Goal: Information Seeking & Learning: Learn about a topic

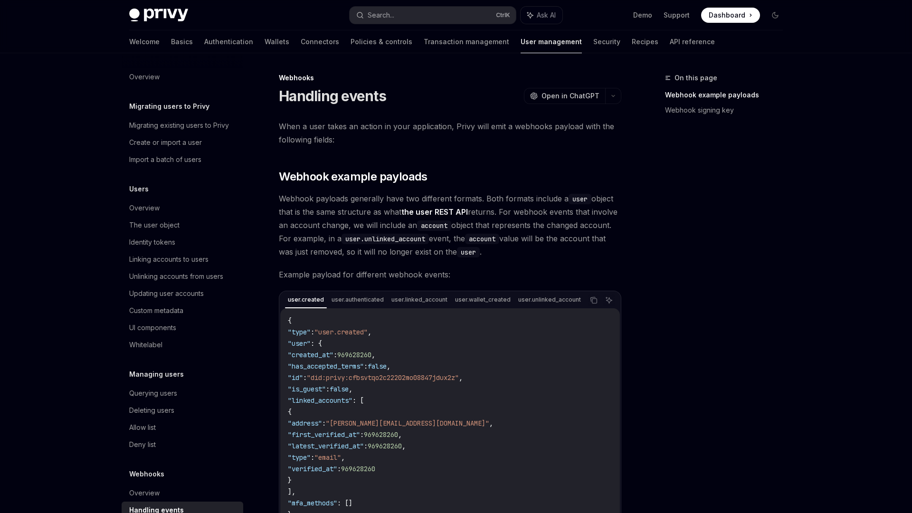
scroll to position [25, 0]
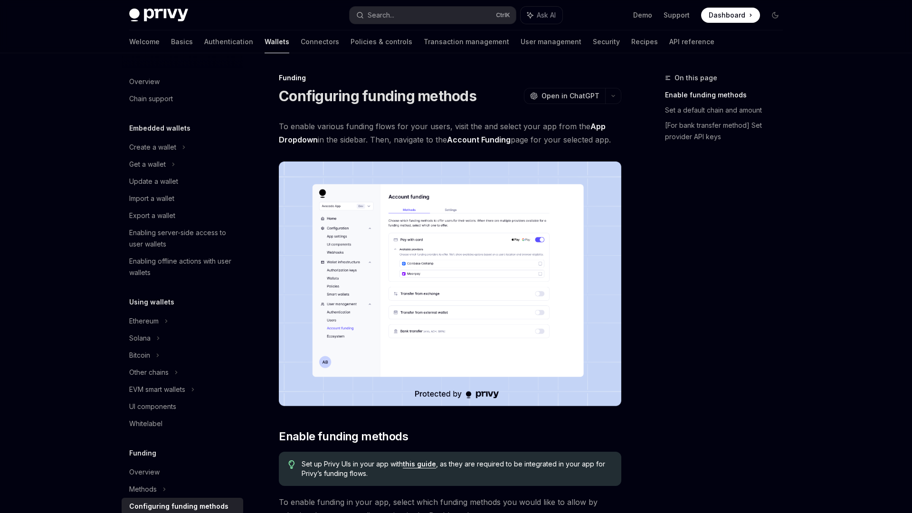
scroll to position [223, 0]
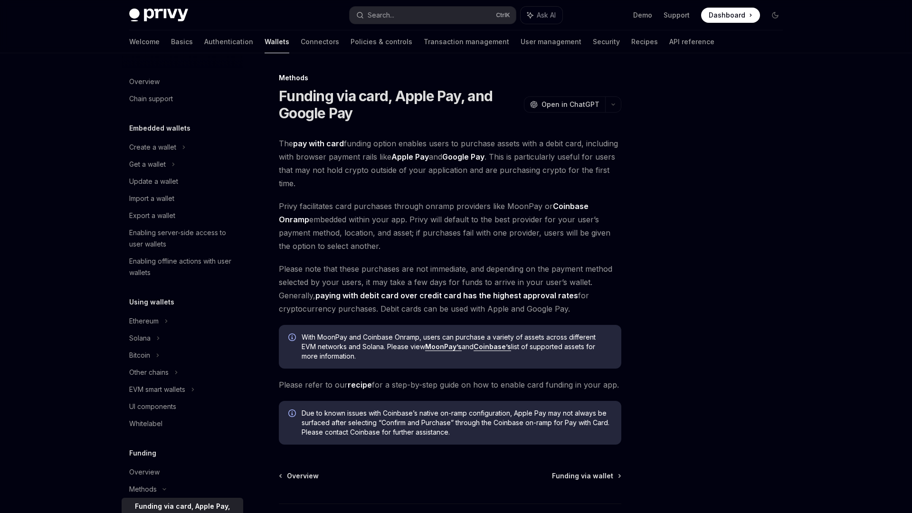
scroll to position [229, 0]
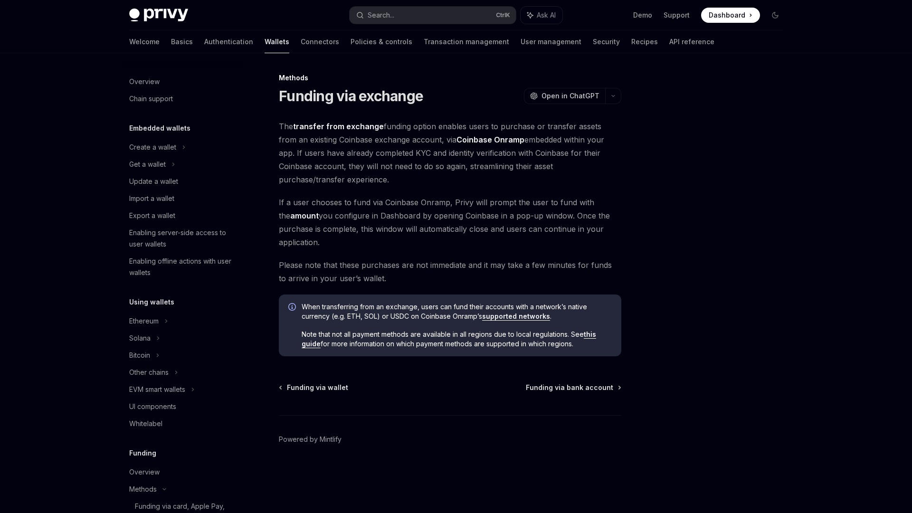
scroll to position [269, 0]
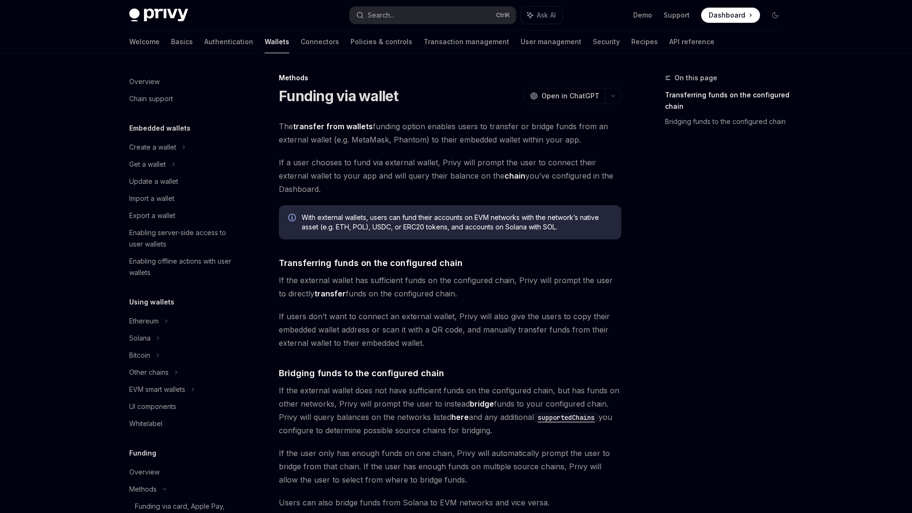
scroll to position [252, 0]
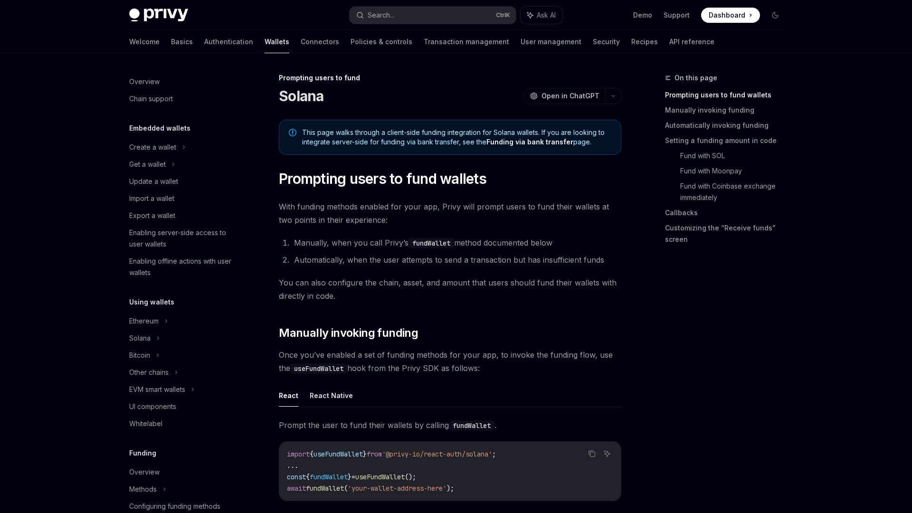
scroll to position [274, 0]
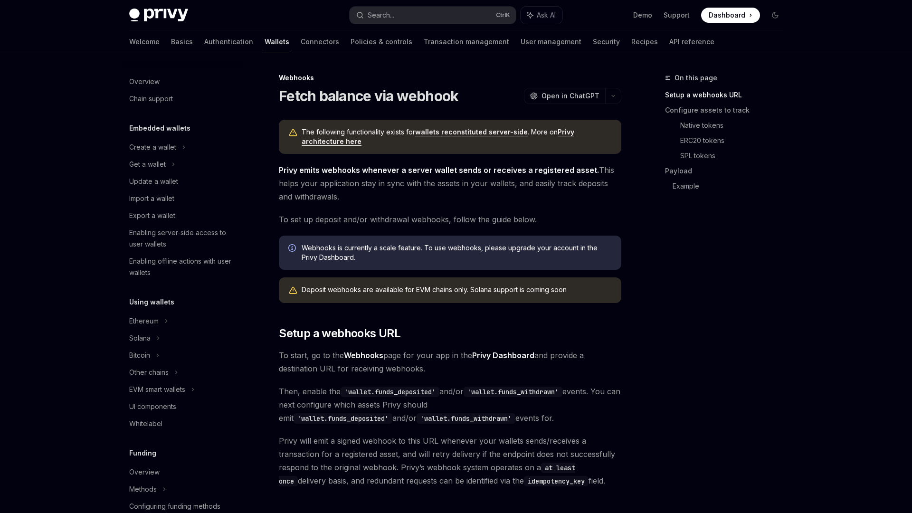
scroll to position [306, 0]
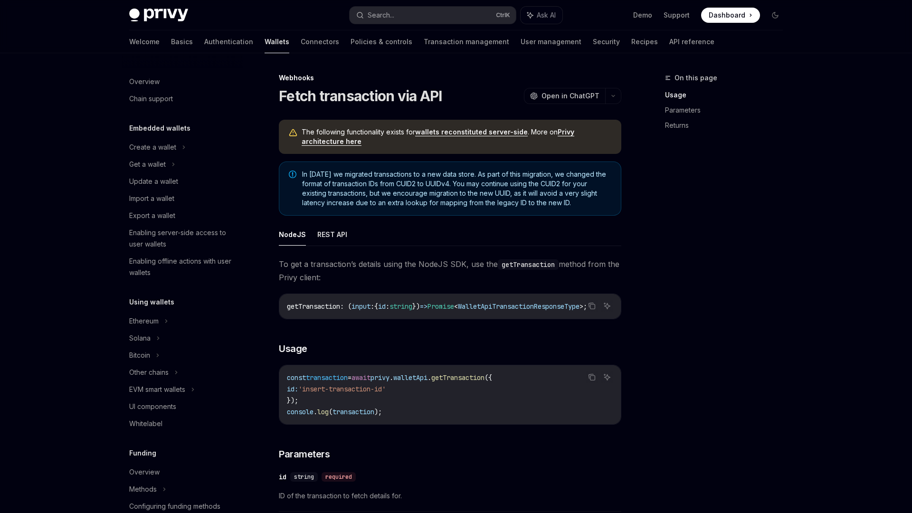
scroll to position [309, 0]
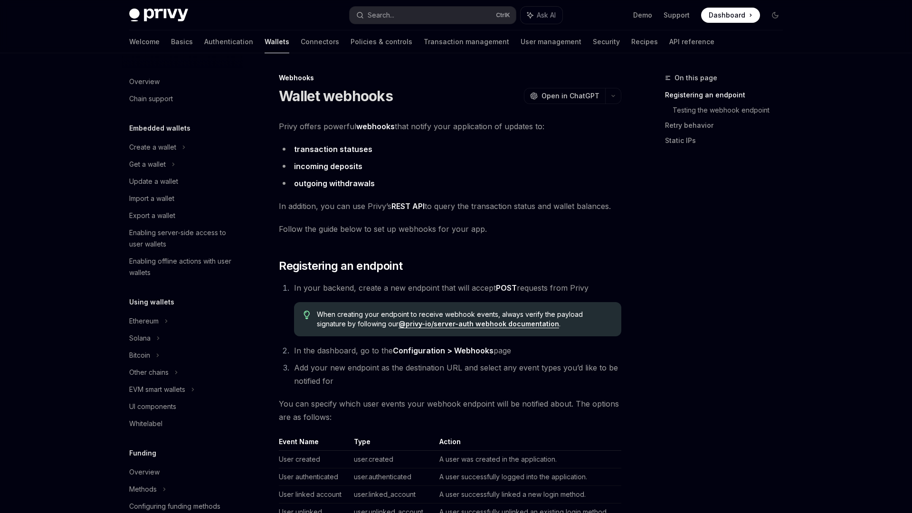
scroll to position [289, 0]
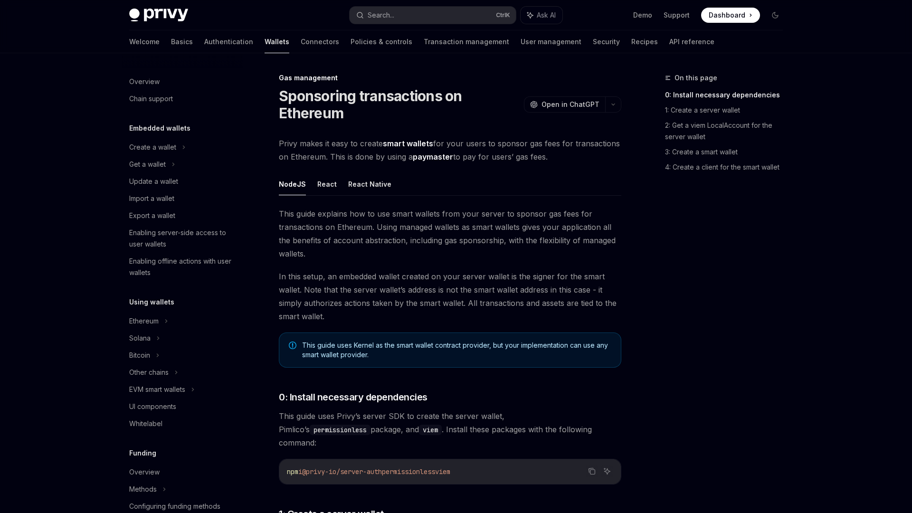
scroll to position [309, 0]
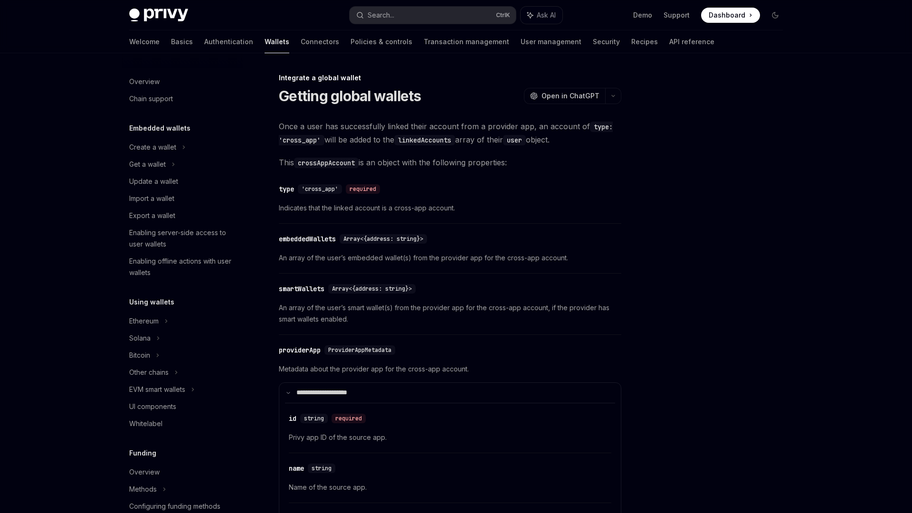
scroll to position [428, 0]
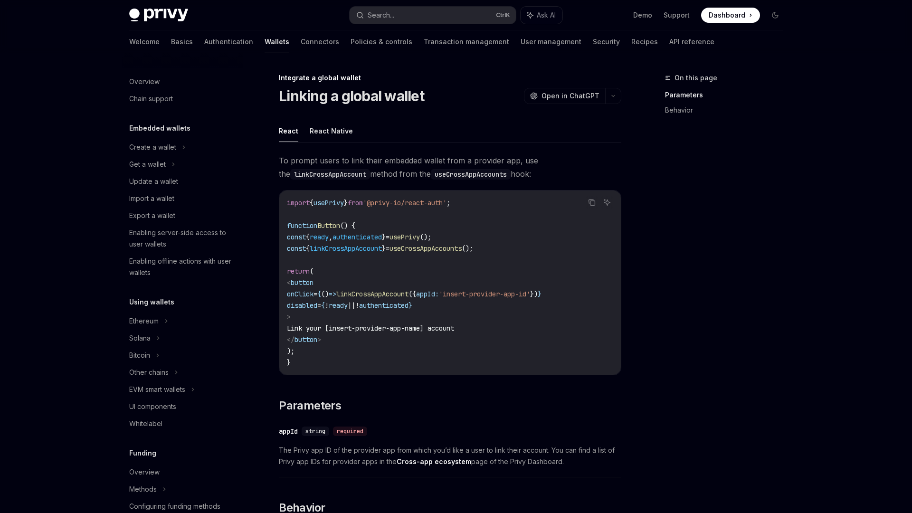
scroll to position [428, 0]
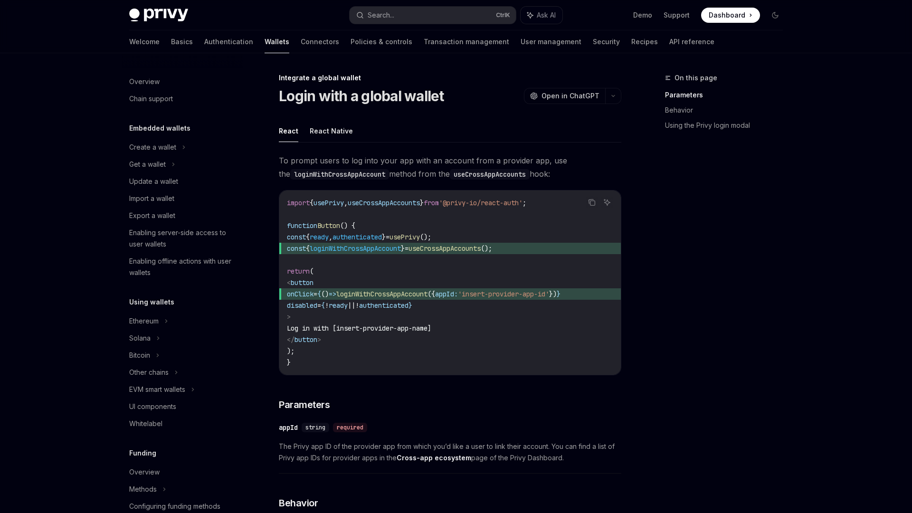
scroll to position [428, 0]
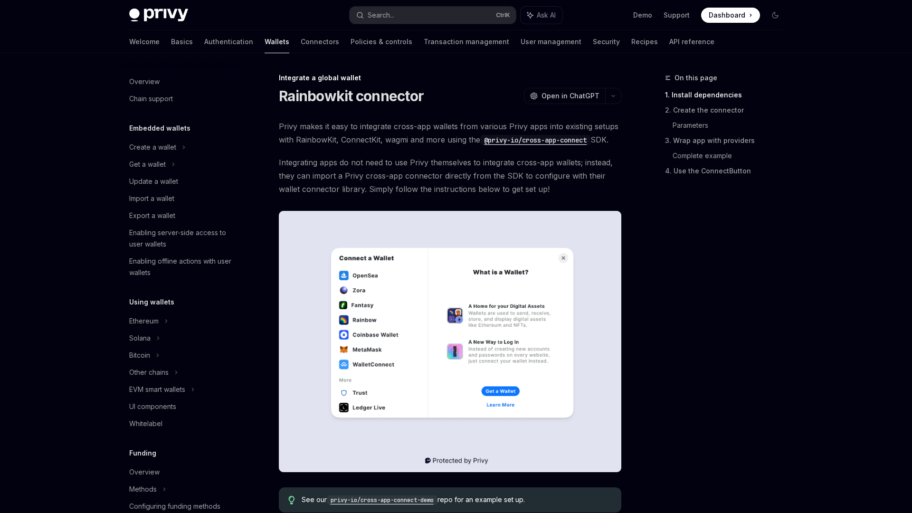
scroll to position [428, 0]
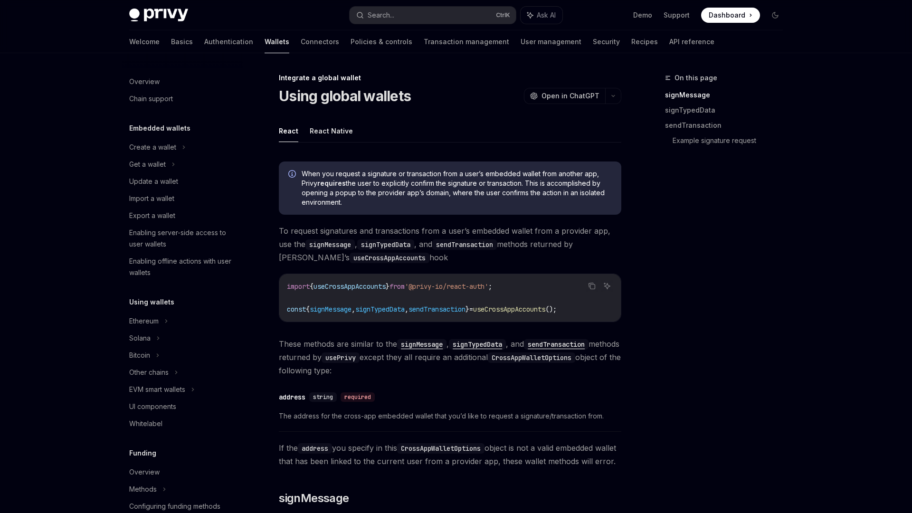
scroll to position [428, 0]
